Goal: Transaction & Acquisition: Download file/media

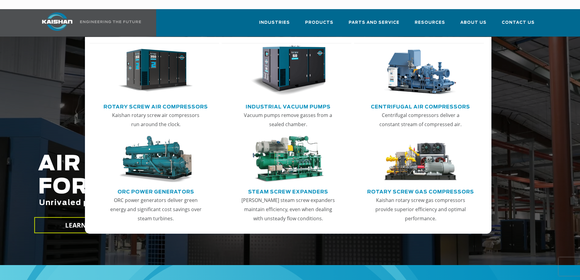
click at [165, 75] on img "Main menu" at bounding box center [155, 70] width 75 height 51
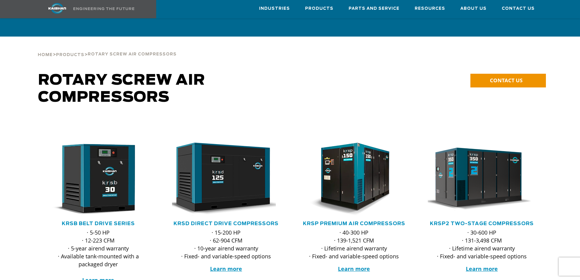
scroll to position [81, 0]
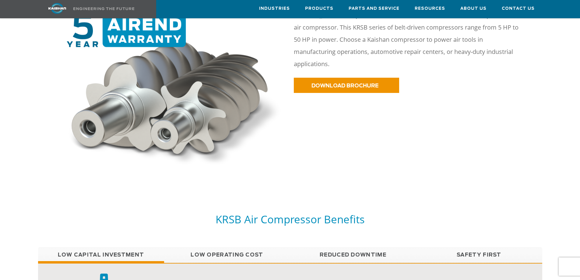
scroll to position [365, 0]
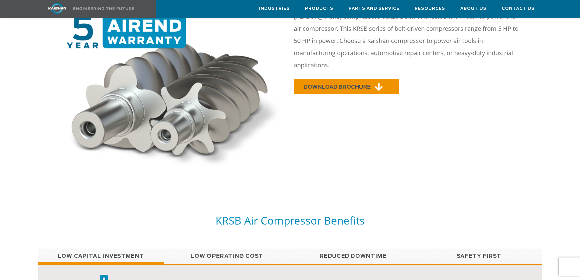
click at [329, 79] on link "DOWNLOAD BROCHURE" at bounding box center [346, 86] width 105 height 15
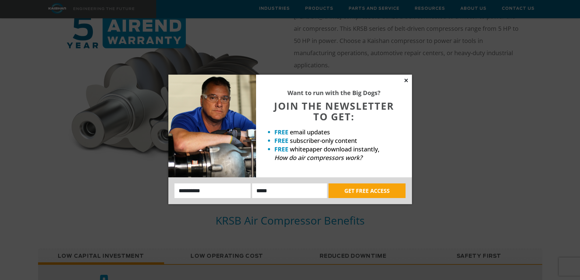
click at [407, 78] on icon at bounding box center [405, 80] width 5 height 5
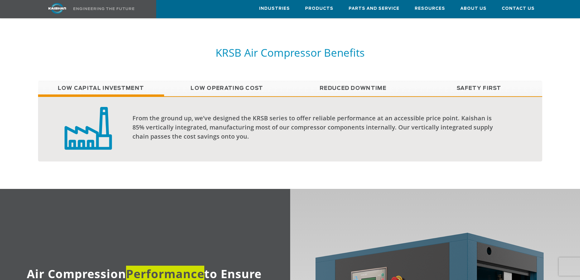
scroll to position [487, 0]
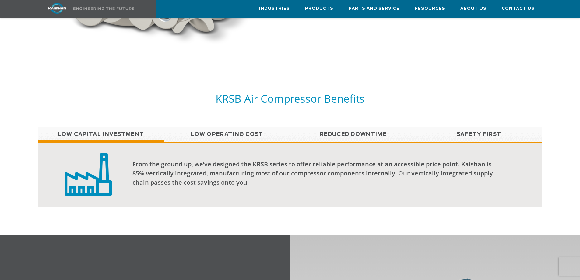
click at [227, 127] on link "Low Operating Cost" at bounding box center [227, 134] width 126 height 15
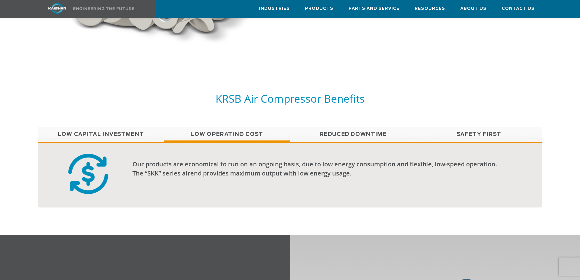
click at [335, 127] on link "Reduced Downtime" at bounding box center [353, 134] width 126 height 15
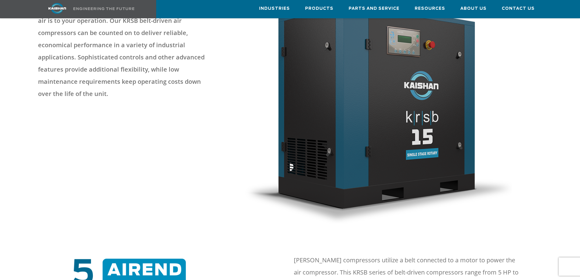
scroll to position [0, 0]
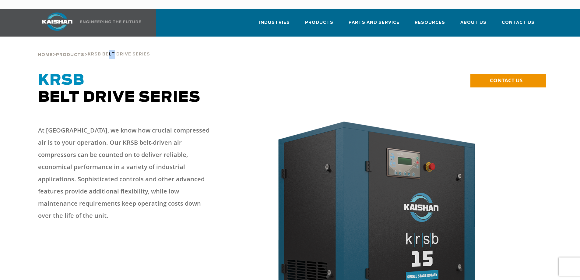
drag, startPoint x: 116, startPoint y: 39, endPoint x: 113, endPoint y: 43, distance: 5.0
click at [114, 43] on div "Home > Products > krsb belt drive series" at bounding box center [94, 48] width 112 height 23
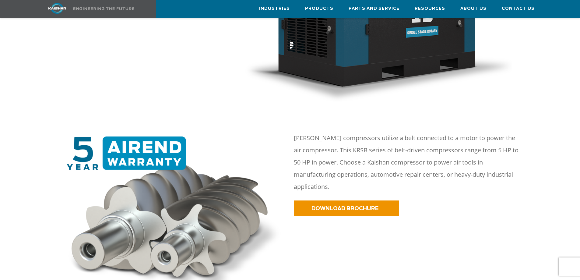
scroll to position [243, 0]
click at [327, 206] on span "DOWNLOAD BROCHURE" at bounding box center [336, 208] width 67 height 5
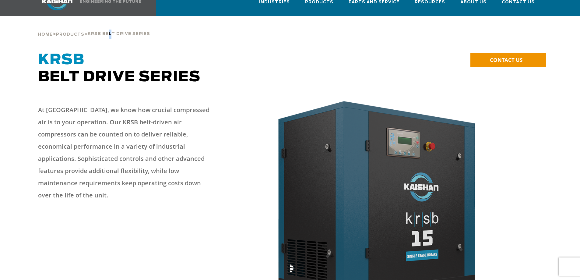
scroll to position [0, 0]
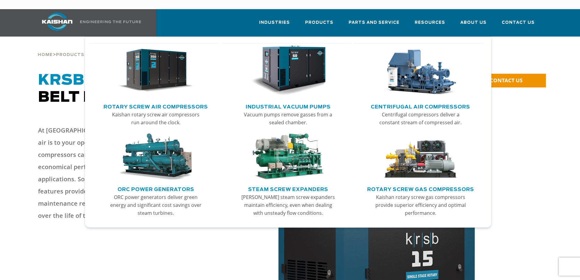
click at [156, 91] on link "Main menu" at bounding box center [155, 72] width 119 height 58
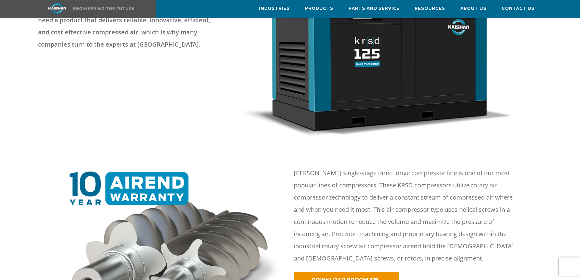
scroll to position [122, 0]
